Goal: Task Accomplishment & Management: Manage account settings

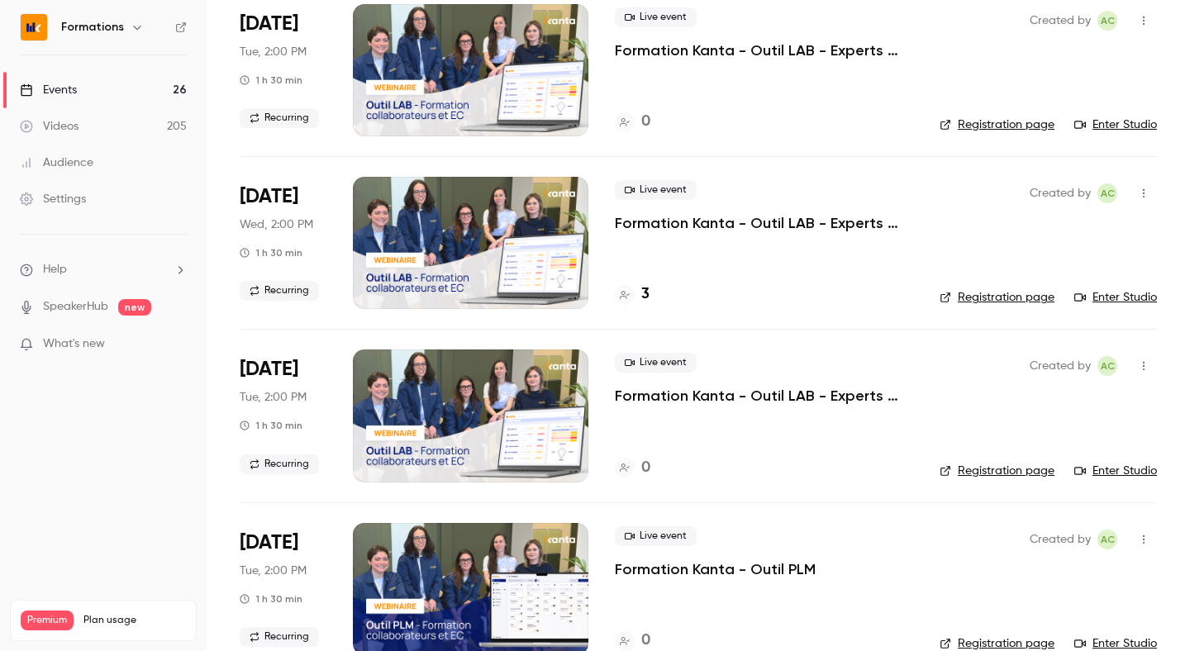
scroll to position [1703, 0]
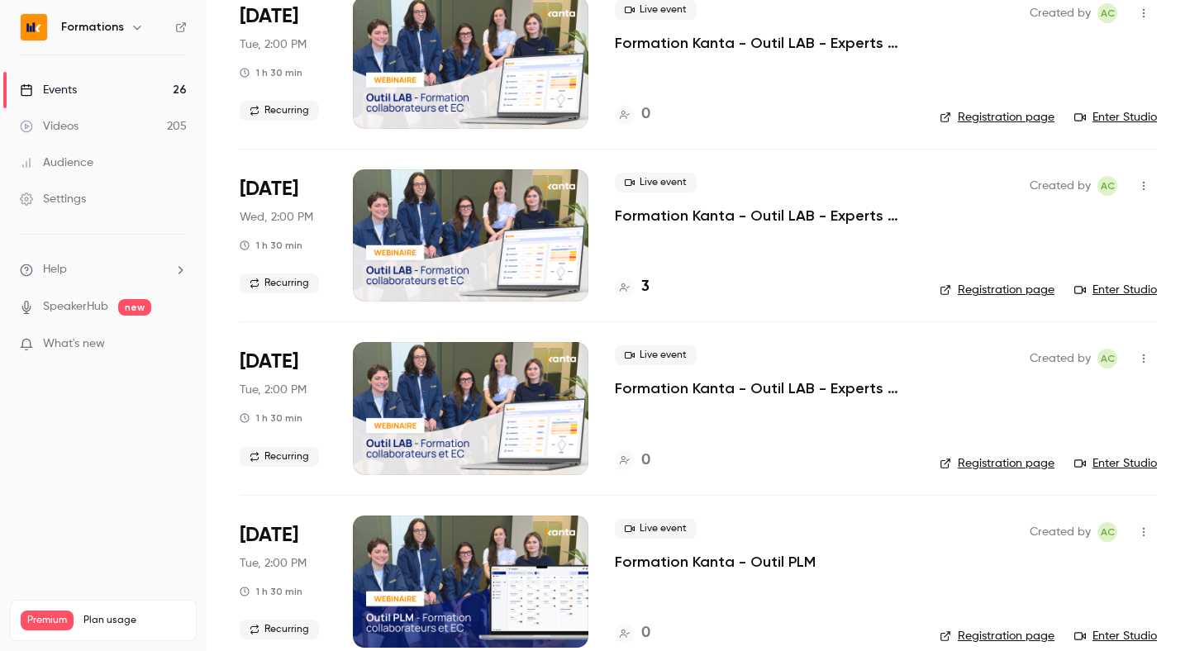
click at [987, 462] on link "Registration page" at bounding box center [997, 464] width 115 height 17
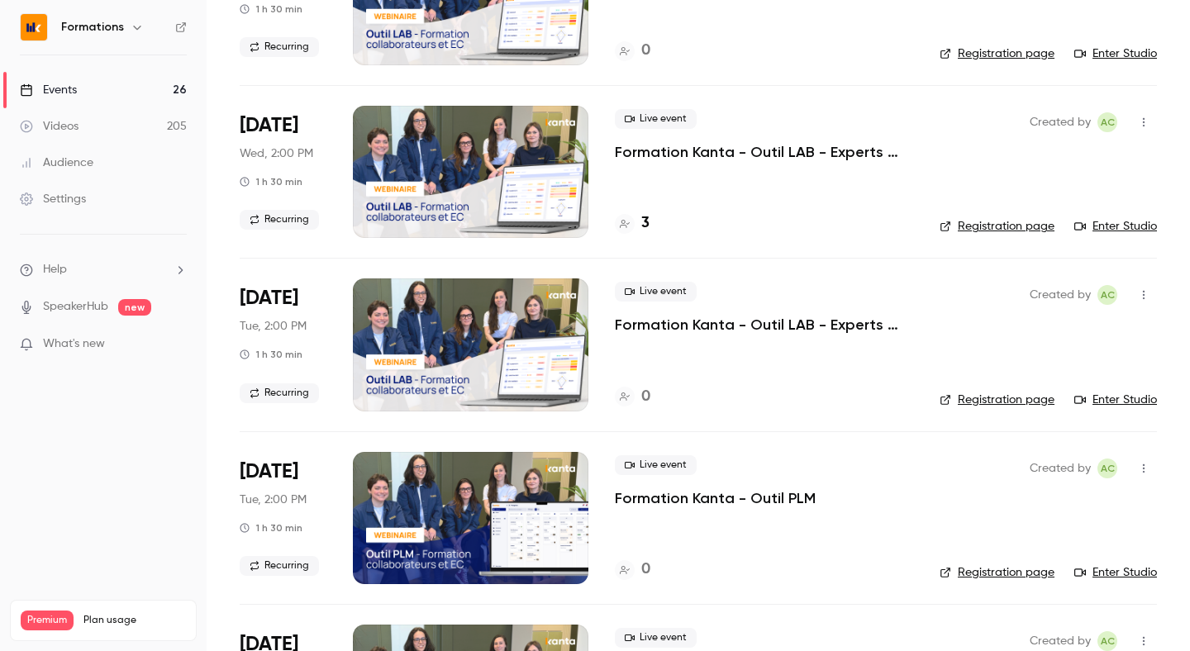
scroll to position [1848, 0]
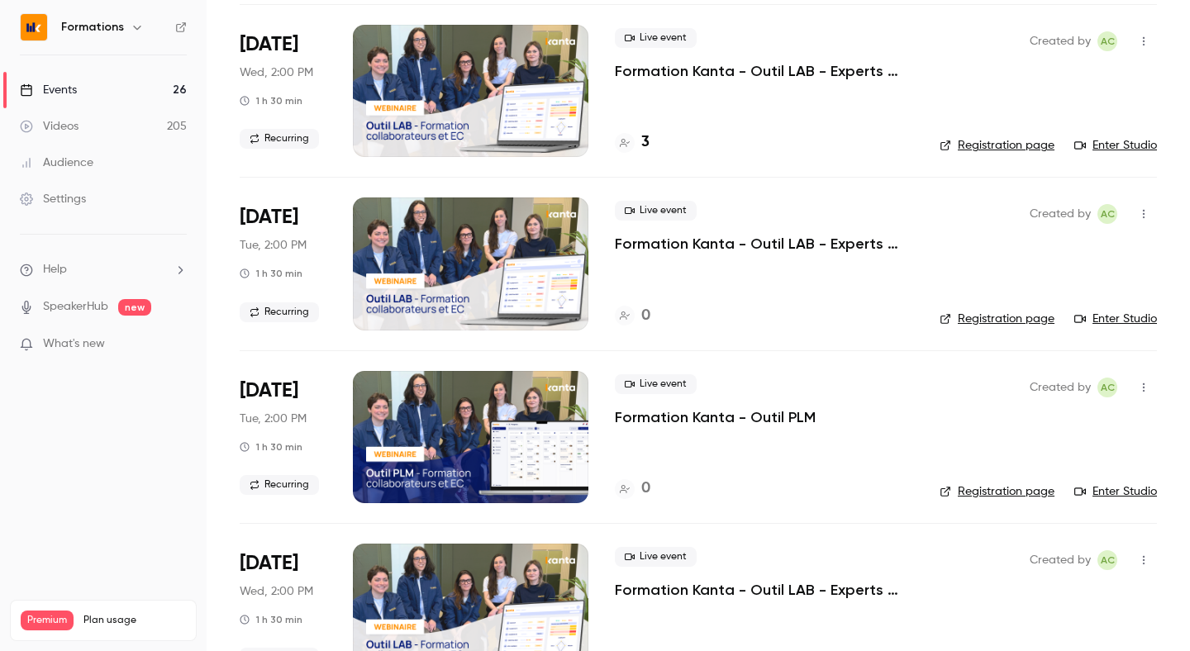
click at [795, 317] on div "0" at bounding box center [764, 316] width 298 height 22
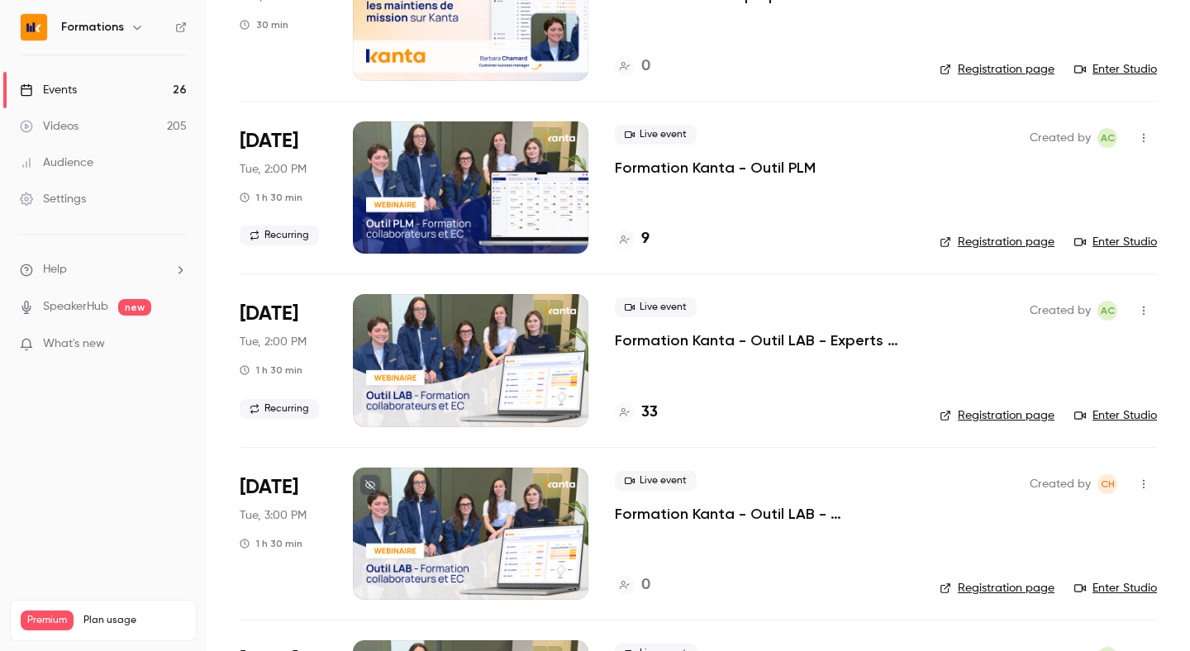
scroll to position [500, 0]
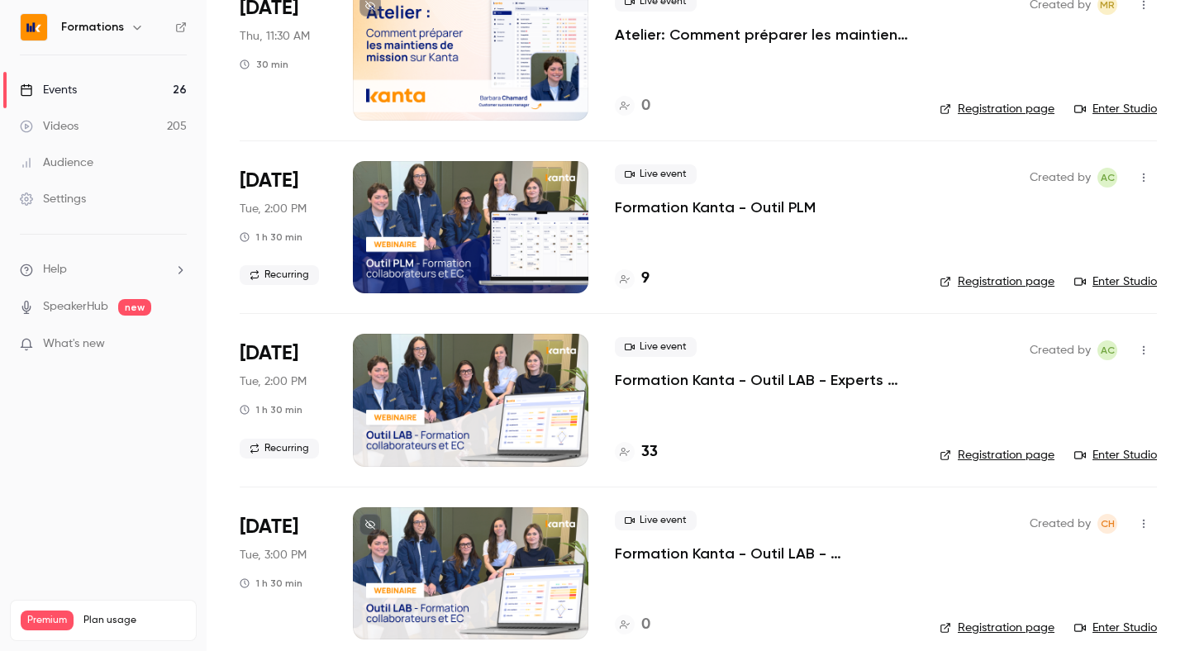
click at [976, 282] on link "Registration page" at bounding box center [997, 282] width 115 height 17
click at [767, 208] on p "Formation Kanta - Outil PLM" at bounding box center [715, 208] width 201 height 20
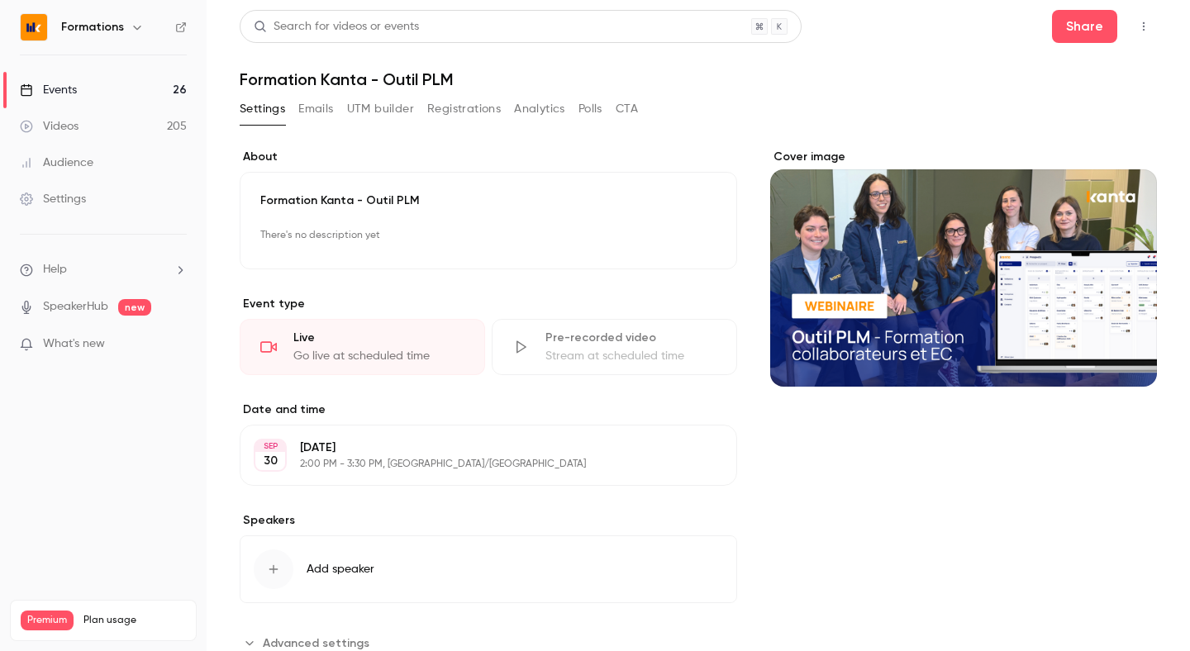
click at [170, 88] on link "Events 26" at bounding box center [103, 90] width 207 height 36
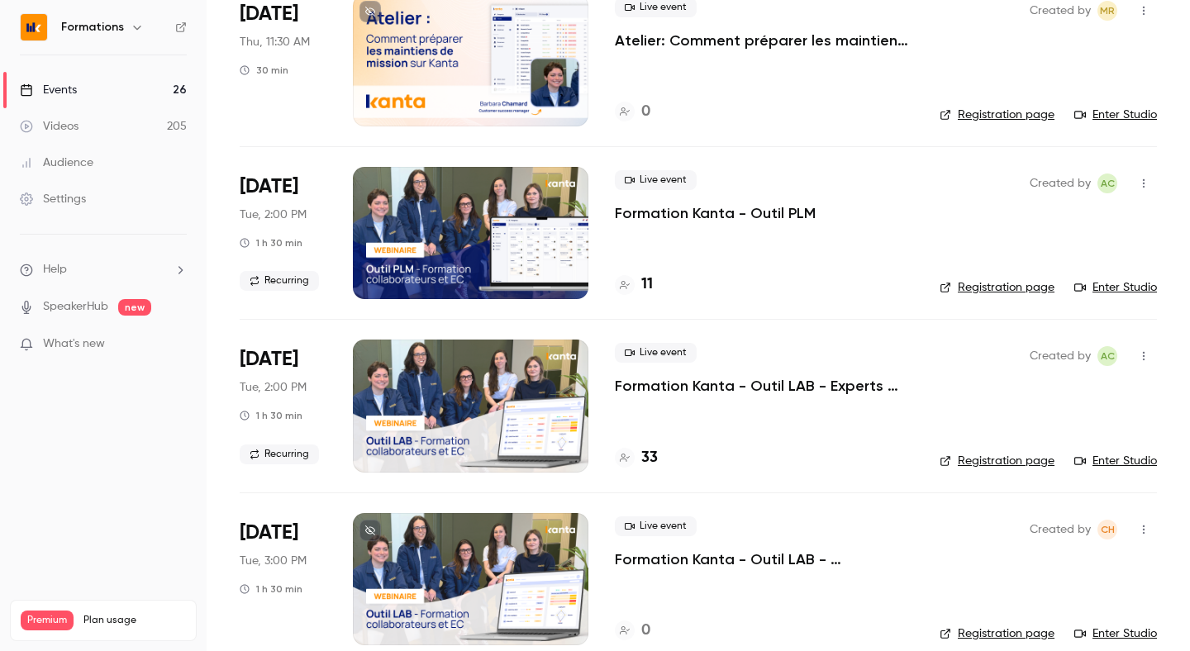
scroll to position [521, 0]
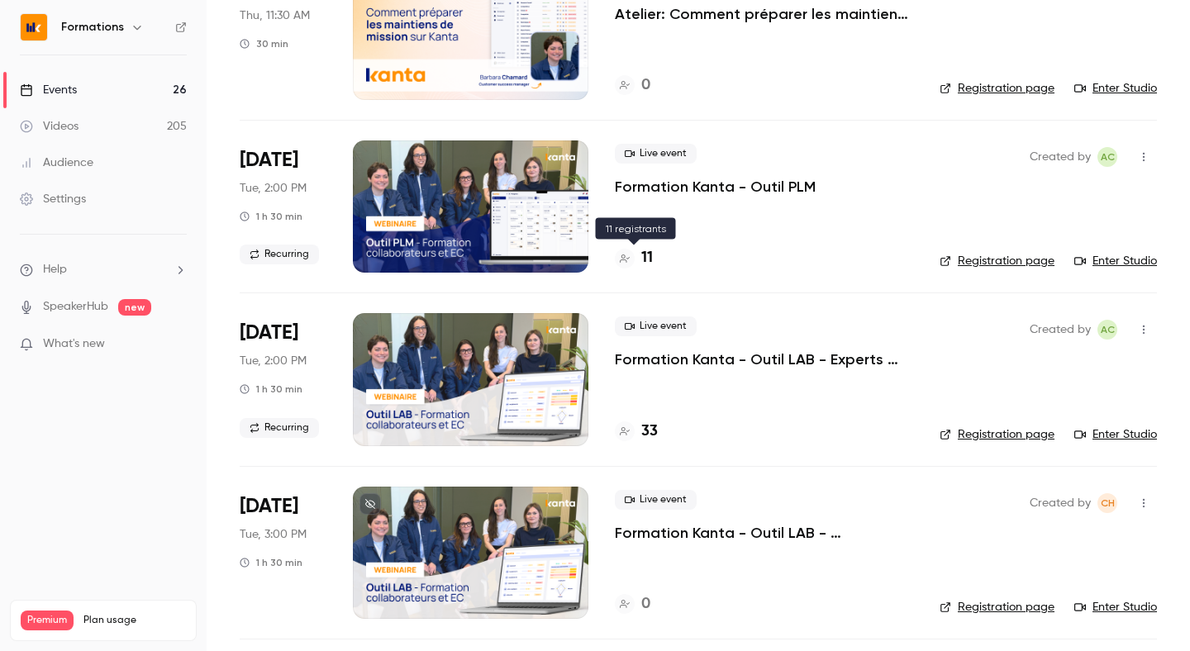
click at [644, 254] on h4 "11" at bounding box center [648, 258] width 12 height 22
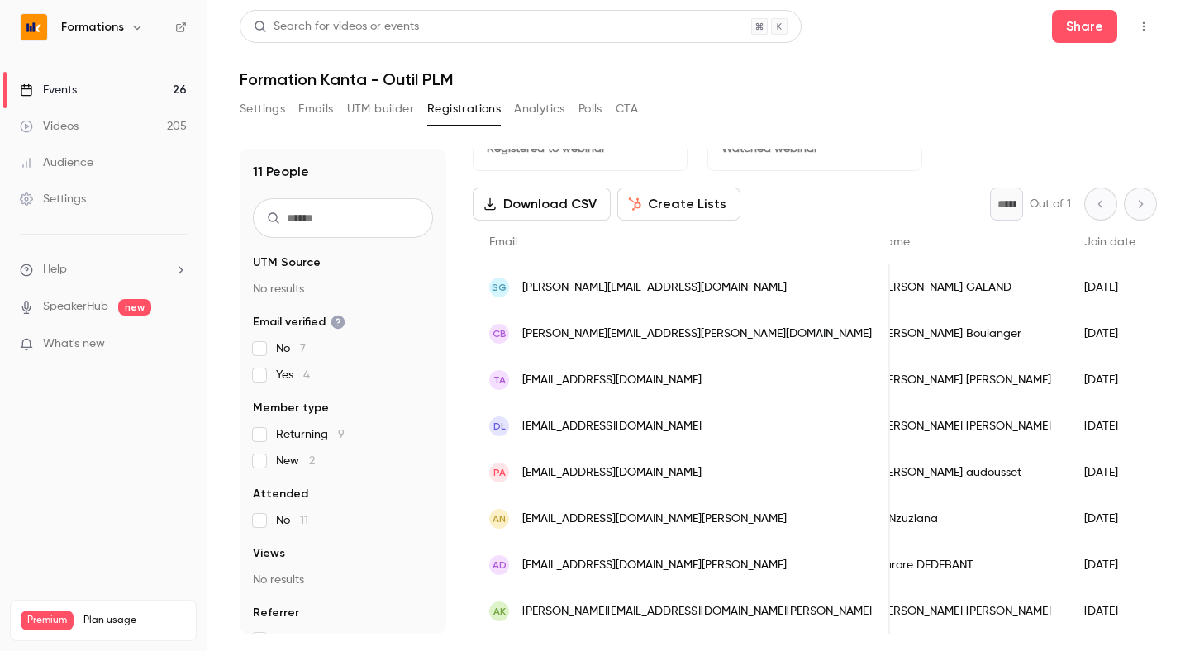
scroll to position [0, 28]
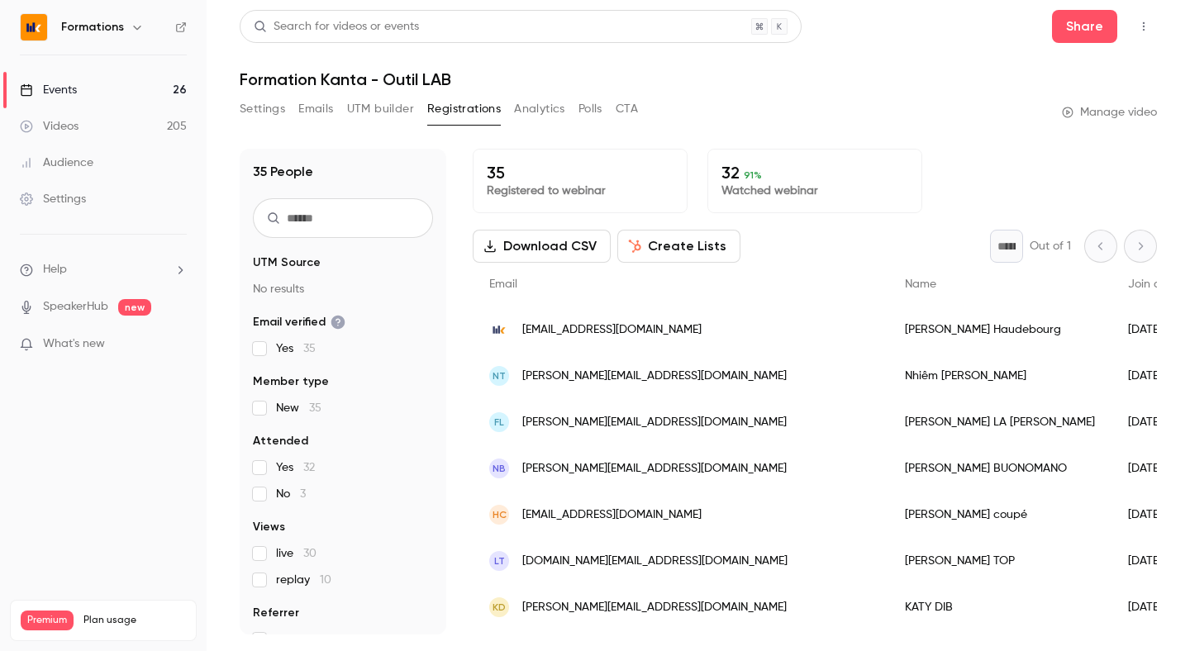
click at [114, 81] on link "Events 26" at bounding box center [103, 90] width 207 height 36
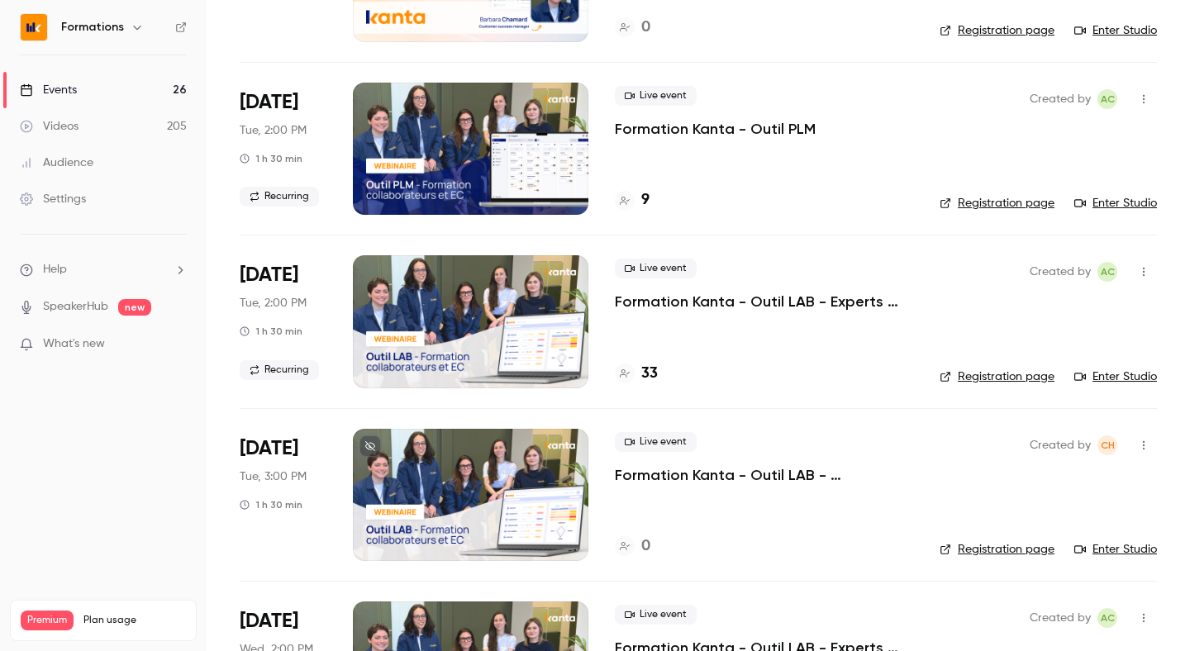
scroll to position [553, 0]
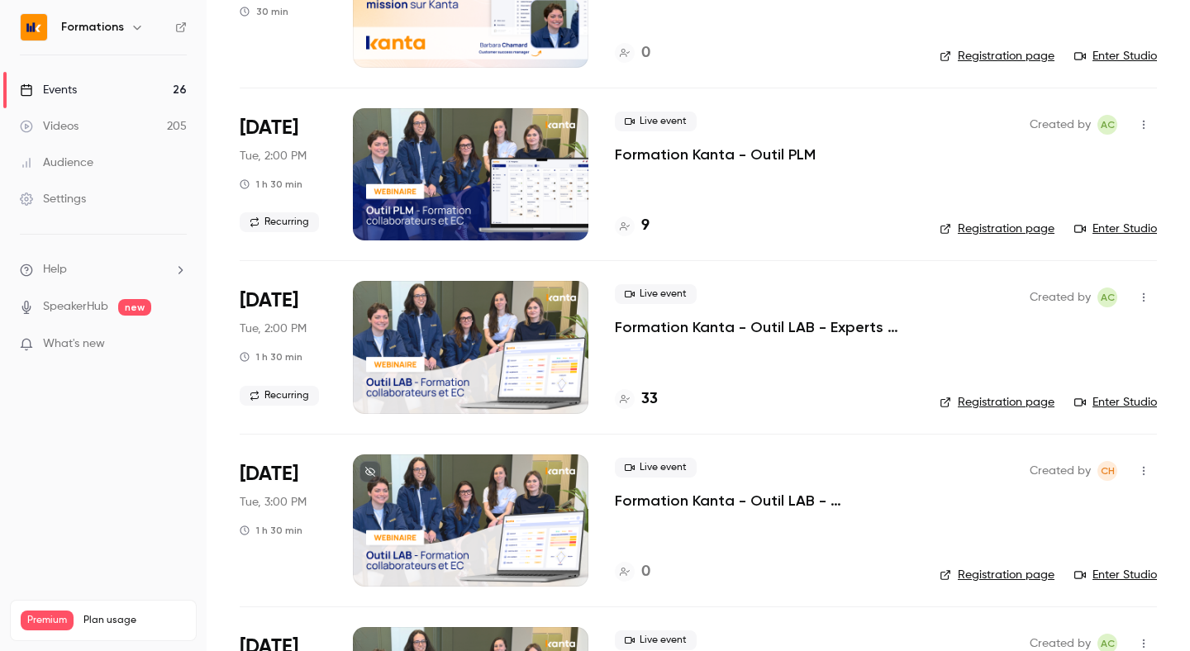
click at [1009, 233] on link "Registration page" at bounding box center [997, 229] width 115 height 17
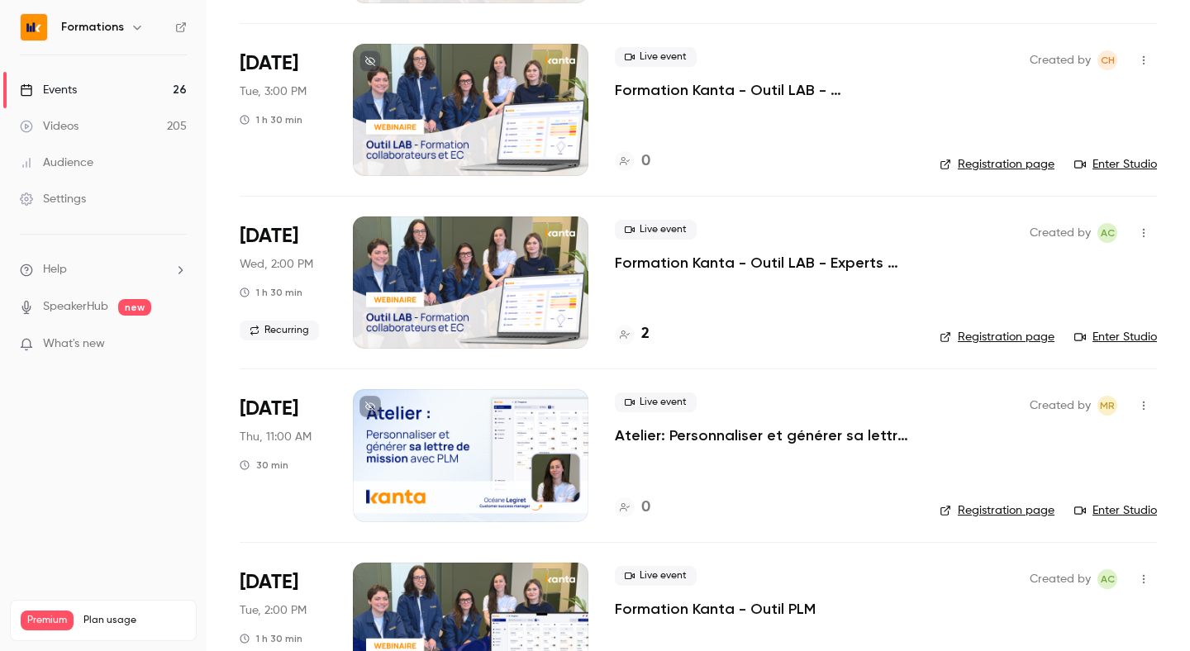
scroll to position [976, 0]
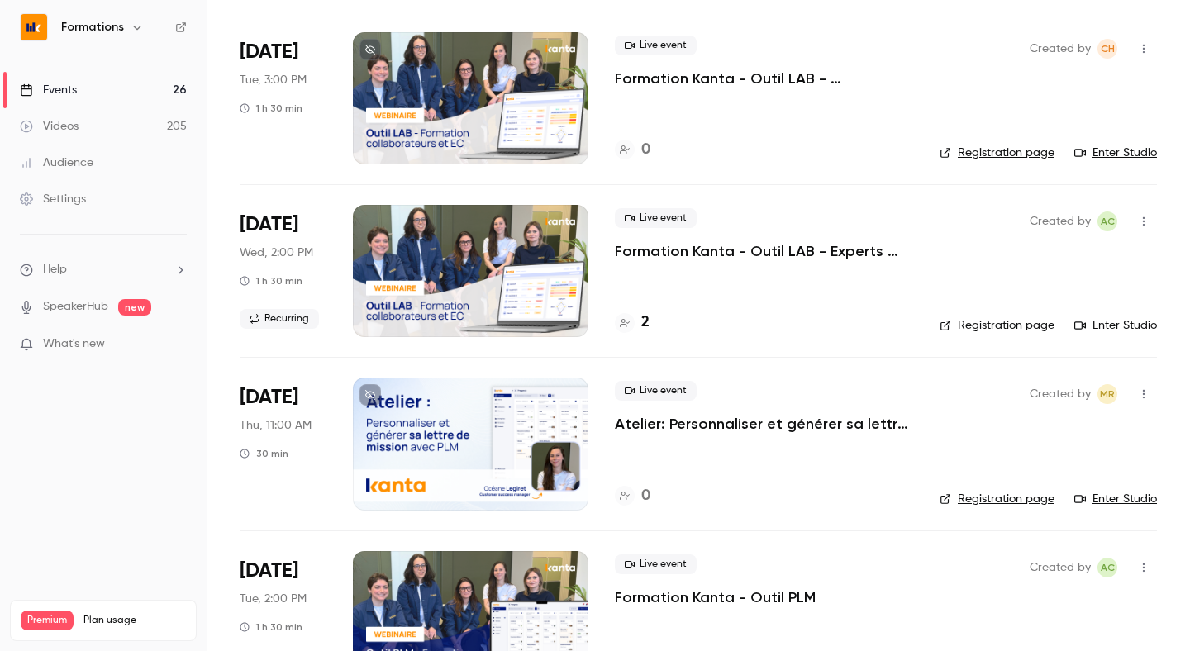
click at [799, 301] on div "Live event Formation Kanta - Outil LAB - Experts Comptables & Collaborateurs 2" at bounding box center [764, 271] width 298 height 132
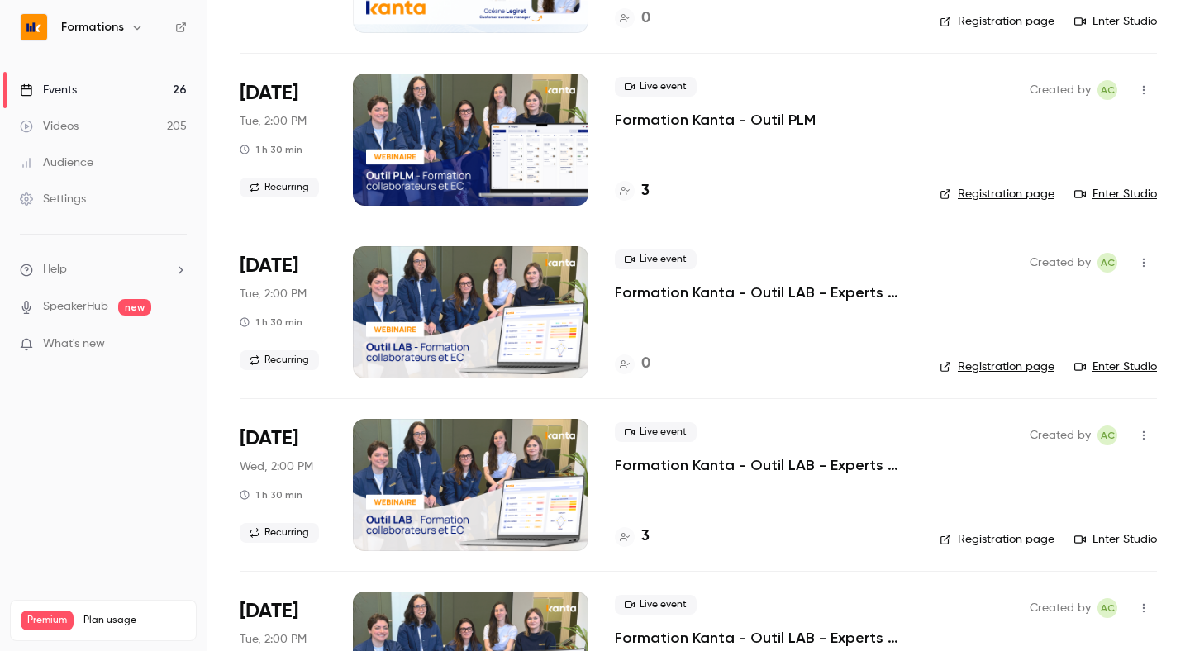
scroll to position [1451, 0]
